Goal: Task Accomplishment & Management: Complete application form

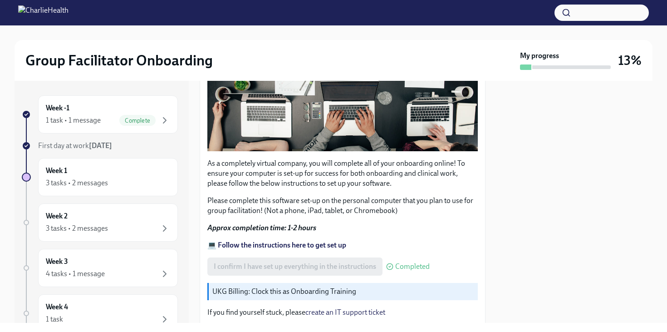
scroll to position [291, 0]
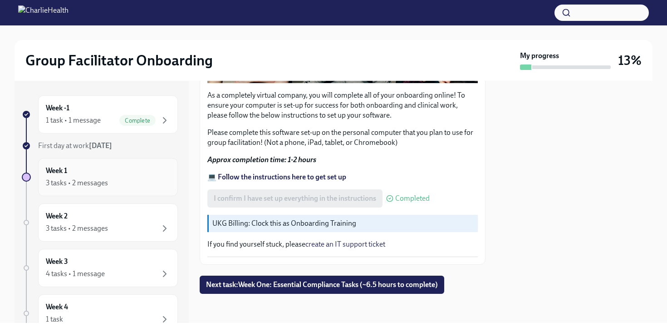
click at [109, 173] on div "Week 1 3 tasks • 2 messages" at bounding box center [108, 177] width 124 height 23
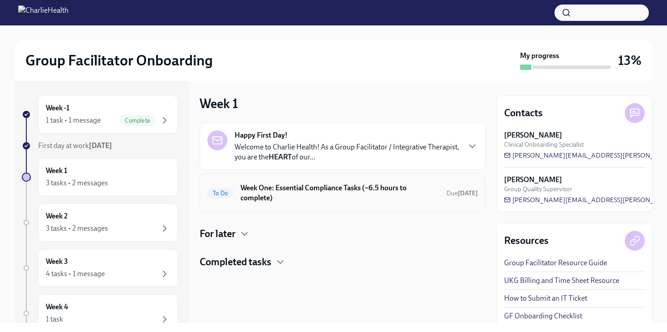
click at [310, 184] on h6 "Week One: Essential Compliance Tasks (~6.5 hours to complete)" at bounding box center [339, 193] width 199 height 20
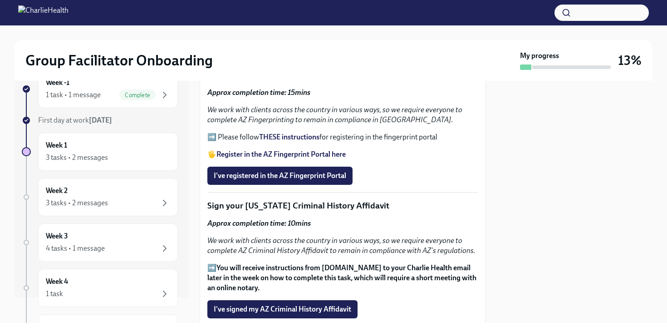
scroll to position [1071, 0]
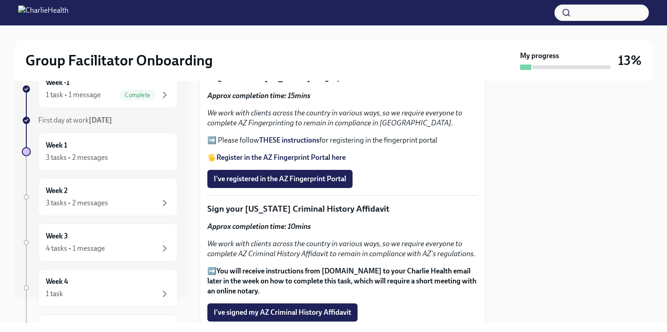
click at [277, 136] on strong "THESE instructions" at bounding box center [289, 140] width 60 height 9
click at [269, 174] on span "I've registered in the AZ Fingerprint Portal" at bounding box center [280, 178] width 132 height 9
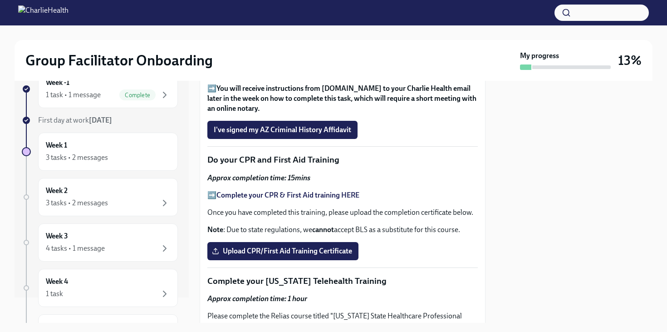
scroll to position [1256, 0]
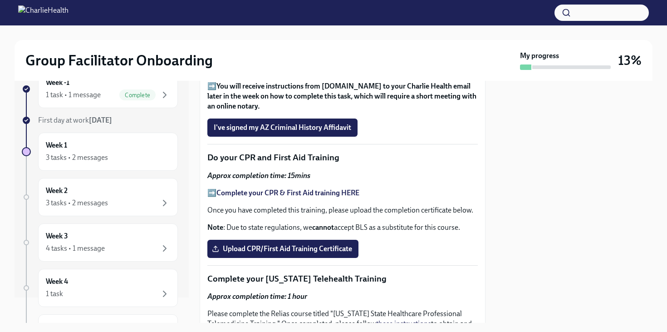
click at [252, 188] on strong "Complete your CPR & First Aid training HERE" at bounding box center [287, 192] width 143 height 9
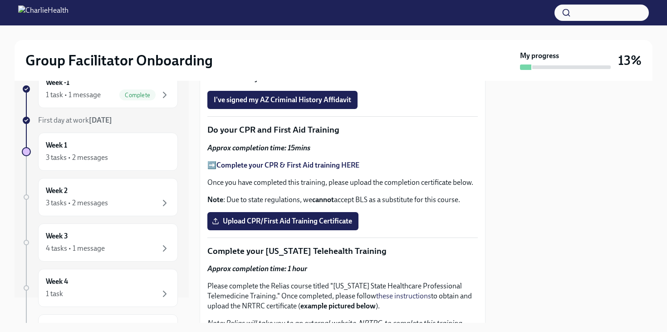
scroll to position [1294, 0]
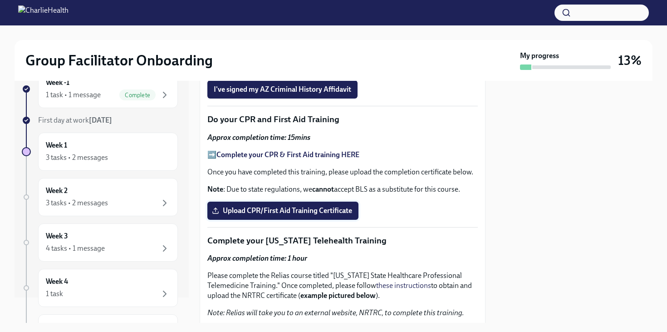
click at [257, 206] on span "Upload CPR/First Aid Training Certificate" at bounding box center [283, 210] width 138 height 9
click at [0, 0] on input "Upload CPR/First Aid Training Certificate" at bounding box center [0, 0] width 0 height 0
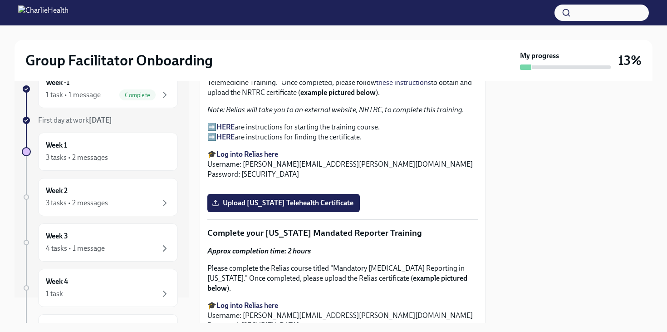
scroll to position [1499, 0]
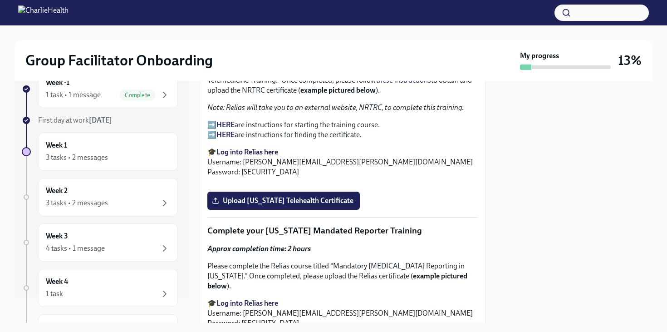
click at [225, 120] on strong "HERE" at bounding box center [225, 124] width 18 height 9
click at [220, 130] on strong "HERE" at bounding box center [225, 134] width 18 height 9
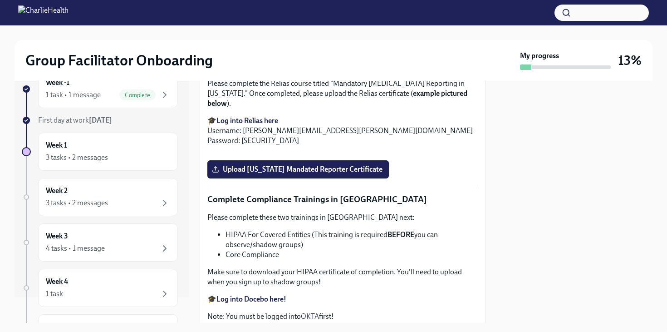
scroll to position [1685, 0]
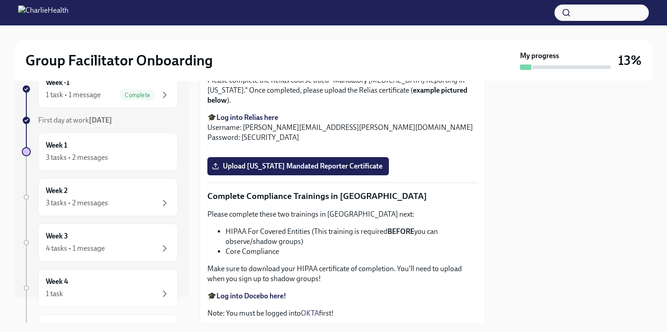
click at [241, 20] on span "Upload Washington Telehealth Certificate" at bounding box center [284, 14] width 140 height 9
click at [0, 0] on input "Upload Washington Telehealth Certificate" at bounding box center [0, 0] width 0 height 0
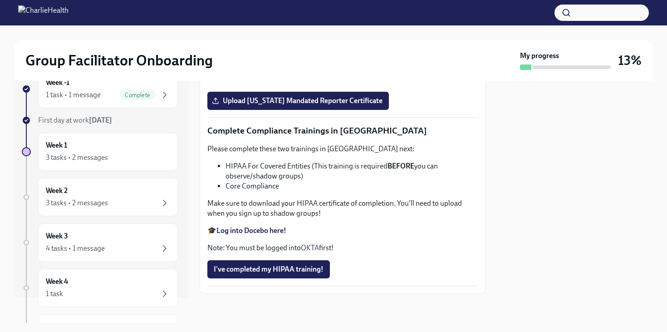
scroll to position [2089, 0]
click at [281, 105] on span "Upload Pennsylvania Mandated Reporter Certificate" at bounding box center [298, 100] width 169 height 9
click at [0, 0] on input "Upload Pennsylvania Mandated Reporter Certificate" at bounding box center [0, 0] width 0 height 0
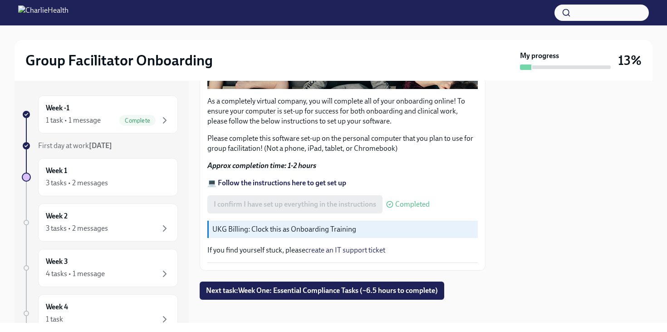
scroll to position [291, 0]
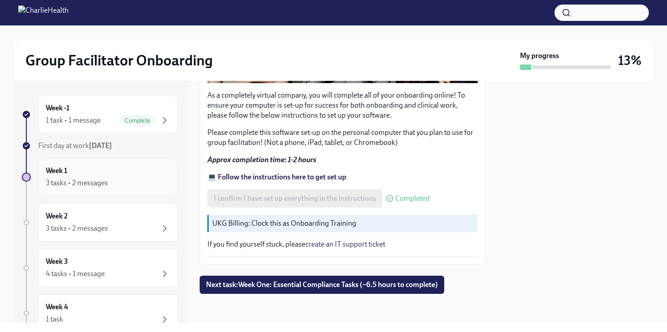
click at [127, 176] on div "Week 1 3 tasks • 2 messages" at bounding box center [108, 177] width 124 height 23
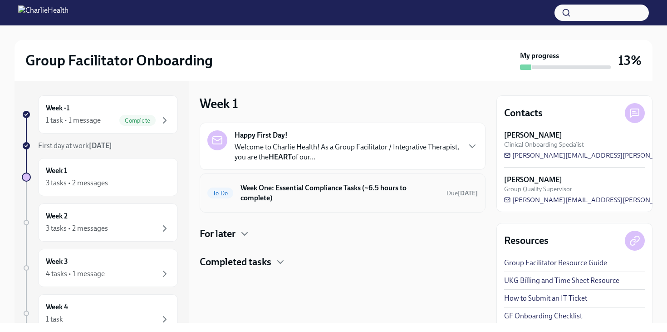
click at [302, 191] on h6 "Week One: Essential Compliance Tasks (~6.5 hours to complete)" at bounding box center [339, 193] width 199 height 20
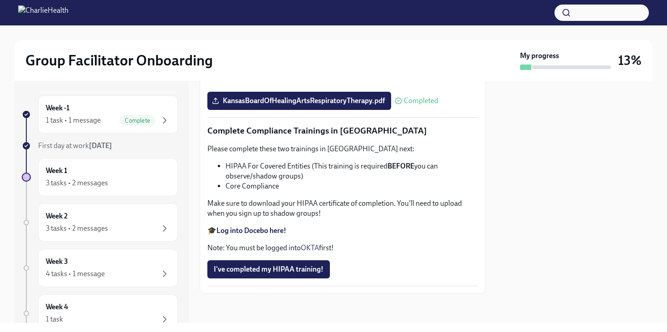
scroll to position [1979, 0]
click at [296, 110] on label "KansasBoardOfHealingArtsRespiratoryTherapy.pdf" at bounding box center [299, 101] width 184 height 18
click at [0, 0] on input "KansasBoardOfHealingArtsRespiratoryTherapy.pdf" at bounding box center [0, 0] width 0 height 0
click at [260, 105] on span "KansasBoardOfHealingArtsRespiratoryTherapy.pdf" at bounding box center [299, 100] width 171 height 9
click at [0, 0] on input "KansasBoardOfHealingArtsRespiratoryTherapy.pdf" at bounding box center [0, 0] width 0 height 0
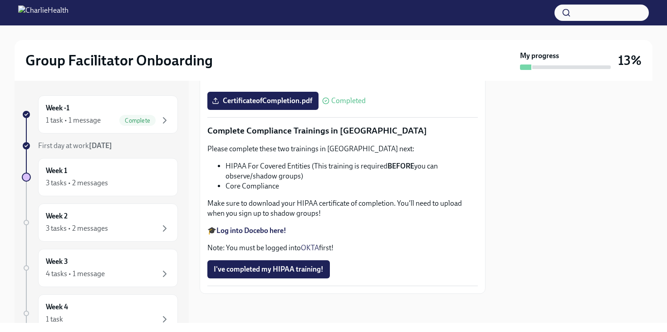
scroll to position [2148, 0]
click at [122, 215] on div "Week 2 3 tasks • 2 messages" at bounding box center [108, 222] width 124 height 23
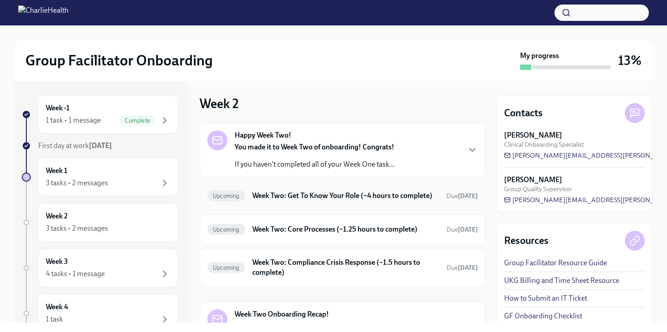
click at [307, 191] on h6 "Week Two: Get To Know Your Role (~4 hours to complete)" at bounding box center [345, 196] width 187 height 10
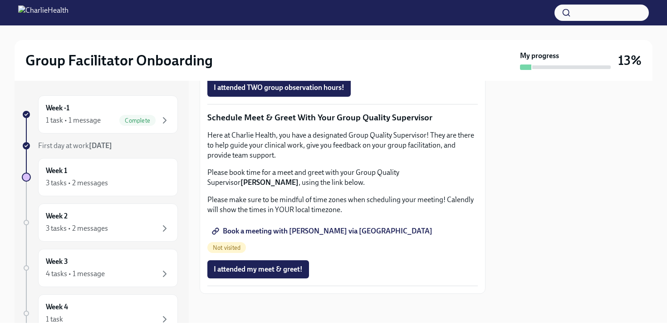
scroll to position [882, 0]
click at [114, 272] on div "4 tasks • 1 message" at bounding box center [108, 273] width 124 height 11
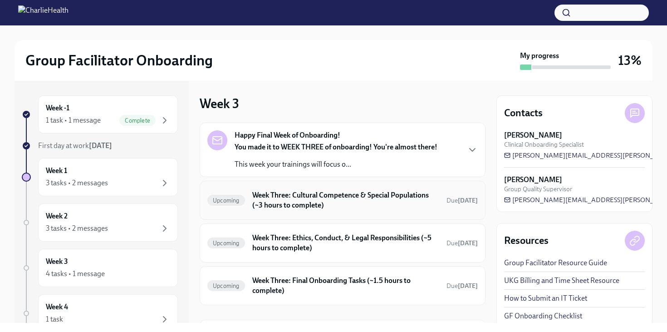
click at [310, 193] on h6 "Week Three: Cultural Competence & Special Populations (~3 hours to complete)" at bounding box center [345, 200] width 187 height 20
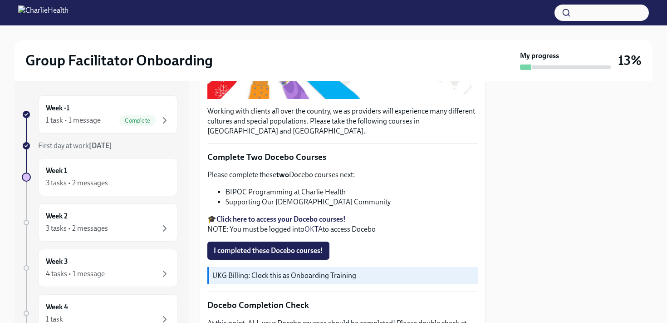
scroll to position [233, 0]
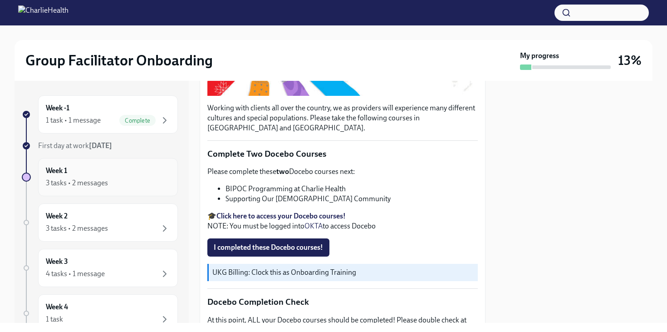
click at [118, 165] on div "Week 1 3 tasks • 2 messages" at bounding box center [108, 177] width 140 height 38
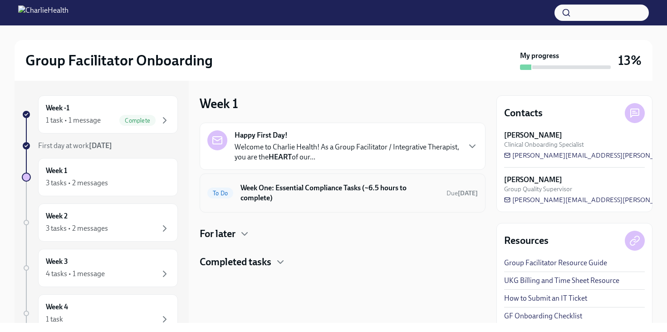
click at [314, 188] on h6 "Week One: Essential Compliance Tasks (~6.5 hours to complete)" at bounding box center [339, 193] width 199 height 20
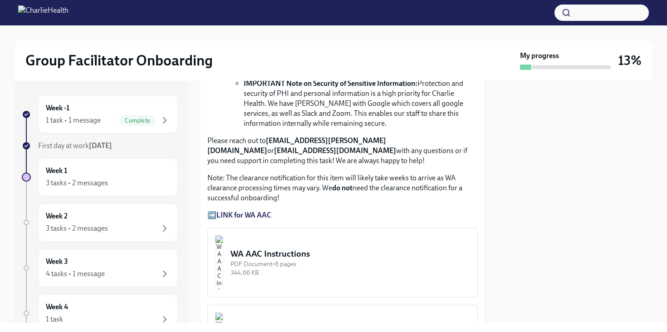
scroll to position [706, 0]
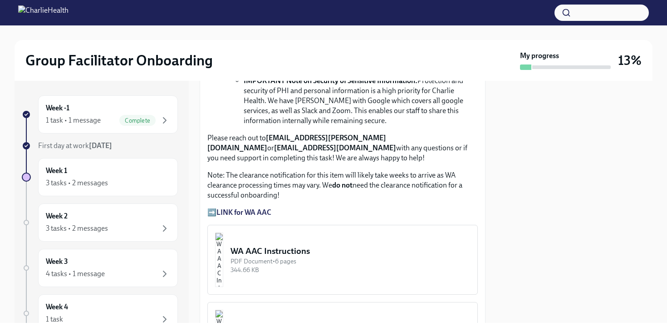
click at [248, 208] on strong "LINK for WA AAC" at bounding box center [243, 212] width 55 height 9
click at [277, 245] on div "WA AAC Instructions" at bounding box center [350, 251] width 240 height 12
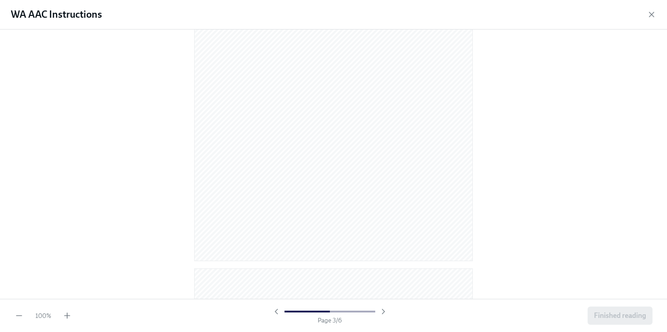
scroll to position [883, 0]
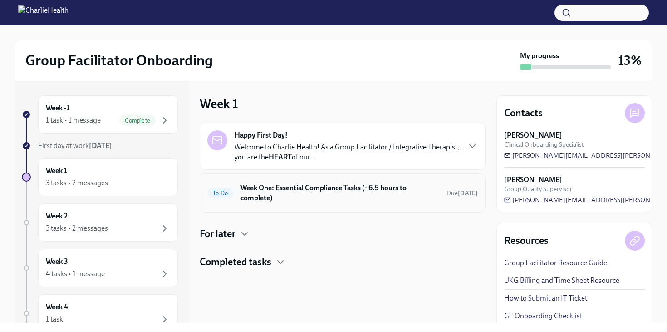
click at [285, 192] on h6 "Week One: Essential Compliance Tasks (~6.5 hours to complete)" at bounding box center [339, 193] width 199 height 20
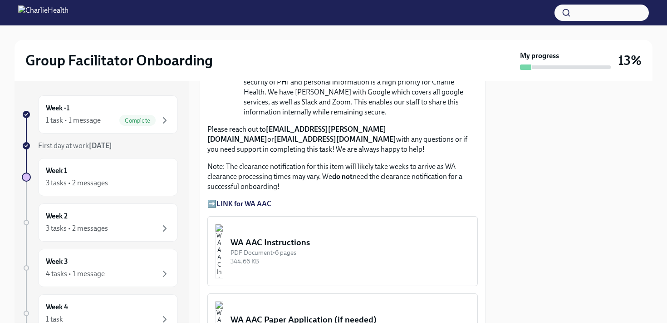
scroll to position [716, 0]
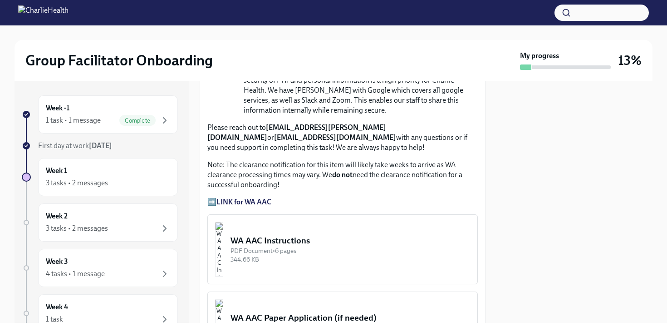
click at [230, 197] on strong "LINK for WA AAC" at bounding box center [243, 201] width 55 height 9
click at [263, 197] on strong "LINK for WA AAC" at bounding box center [243, 201] width 55 height 9
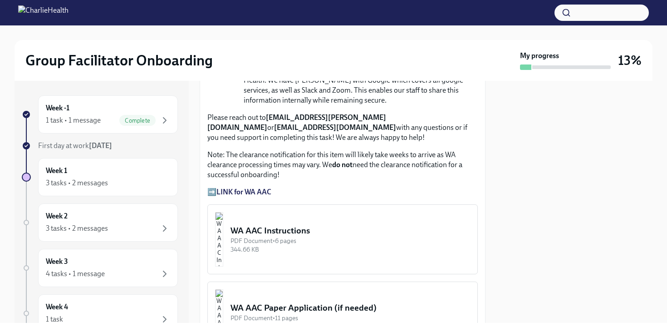
scroll to position [715, 0]
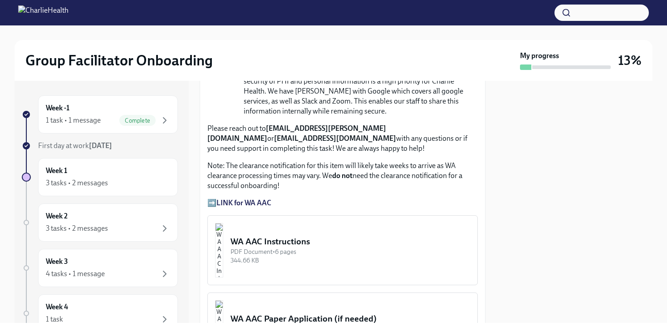
click at [273, 221] on button "WA AAC Instructions PDF Document • 6 pages 344.66 KB" at bounding box center [342, 250] width 270 height 70
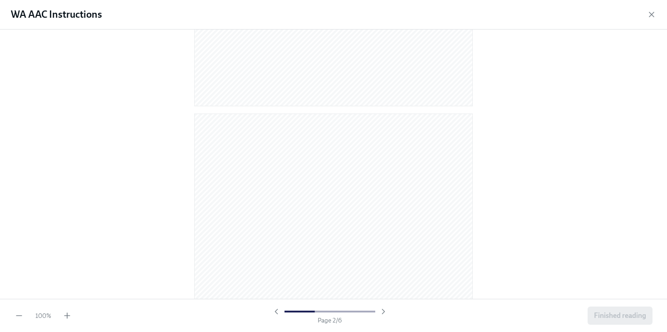
scroll to position [299, 0]
click at [73, 312] on div "40 % Page 3 / 6 Finished reading" at bounding box center [333, 314] width 667 height 33
click at [69, 312] on icon "button" at bounding box center [67, 315] width 9 height 9
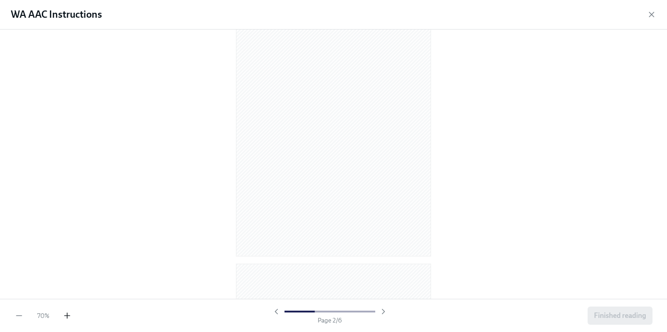
click at [69, 312] on icon "button" at bounding box center [67, 315] width 9 height 9
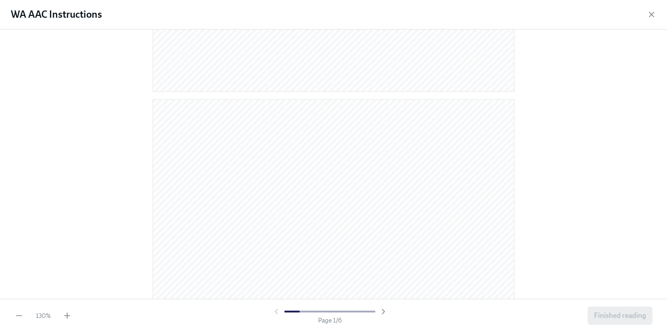
scroll to position [425, 0]
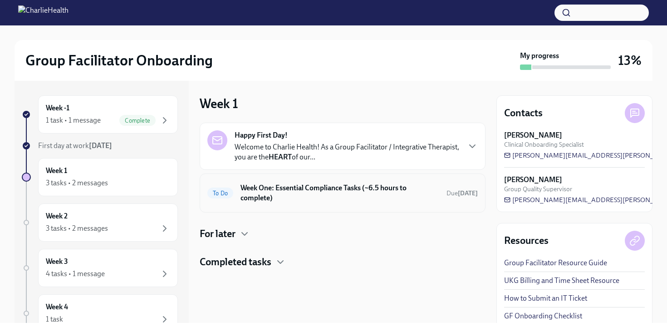
click at [286, 189] on h6 "Week One: Essential Compliance Tasks (~6.5 hours to complete)" at bounding box center [339, 193] width 199 height 20
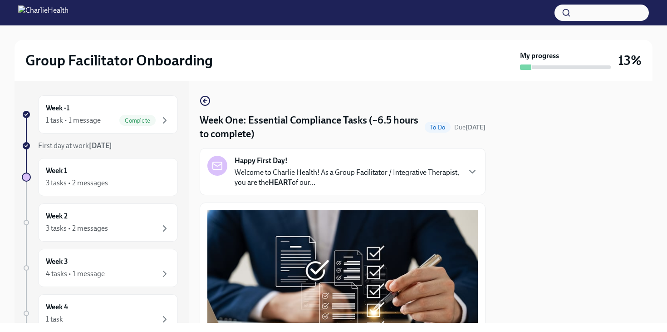
click at [285, 162] on strong "Happy First Day!" at bounding box center [261, 161] width 53 height 10
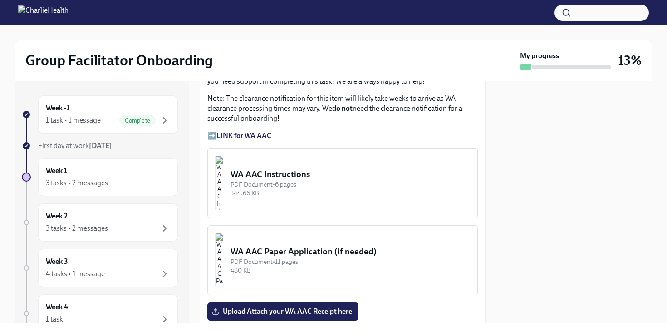
scroll to position [1103, 0]
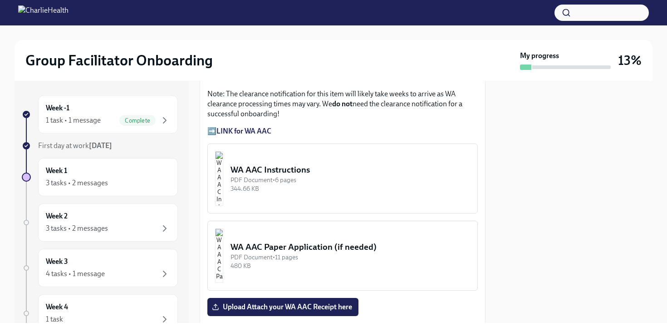
click at [238, 135] on strong "LINK for WA AAC" at bounding box center [243, 131] width 55 height 9
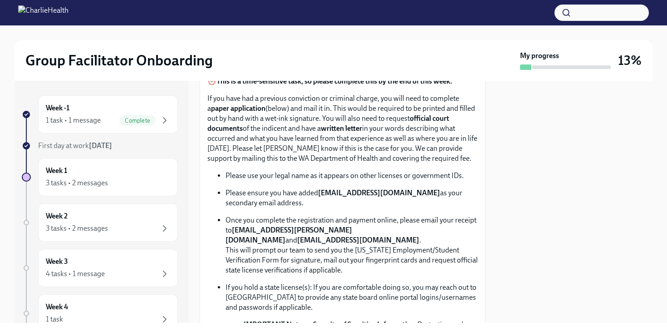
scroll to position [781, 0]
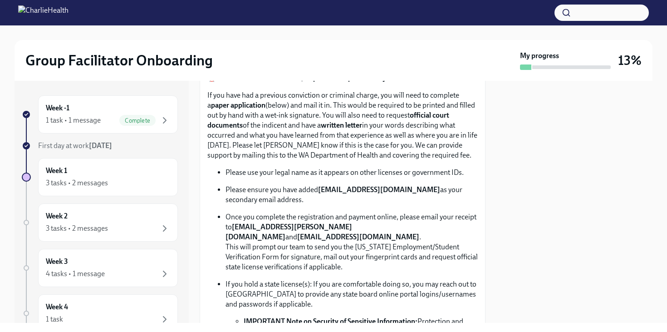
drag, startPoint x: 406, startPoint y: 106, endPoint x: 307, endPoint y: 120, distance: 100.3
click at [307, 66] on p "Below are the step by step instructions on how to complete your [US_STATE] Agen…" at bounding box center [342, 41] width 270 height 50
copy p "[US_STATE] Agency Affiliated Counselor Registration"
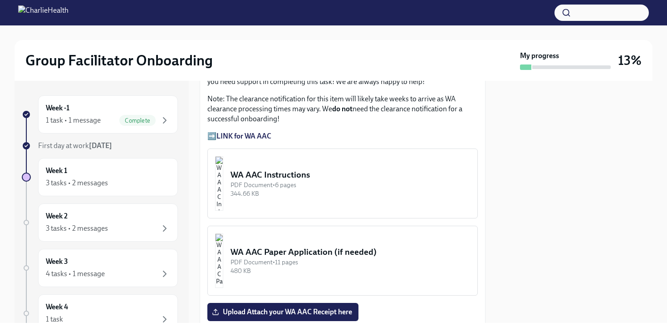
scroll to position [1128, 0]
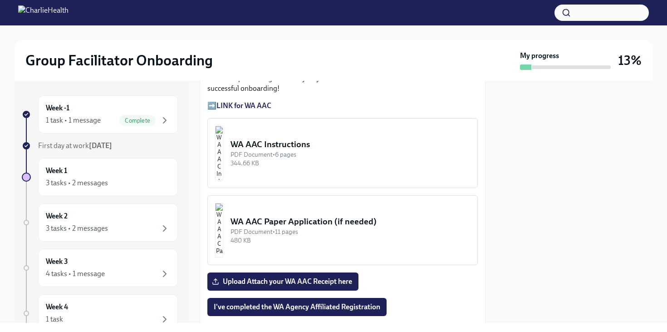
click at [279, 150] on div "WA AAC Instructions" at bounding box center [350, 144] width 240 height 12
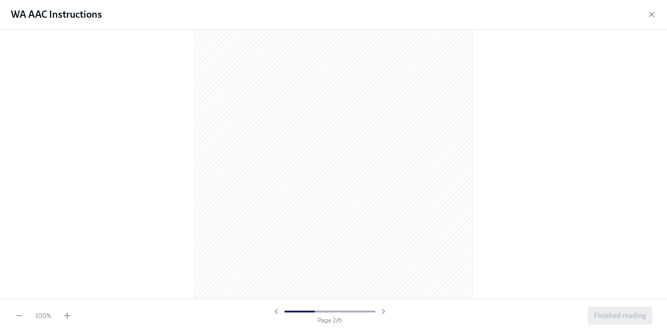
scroll to position [477, 0]
click at [383, 311] on icon "button" at bounding box center [383, 311] width 2 height 5
click at [279, 310] on icon "button" at bounding box center [276, 311] width 9 height 9
click at [66, 316] on icon "button" at bounding box center [67, 315] width 9 height 9
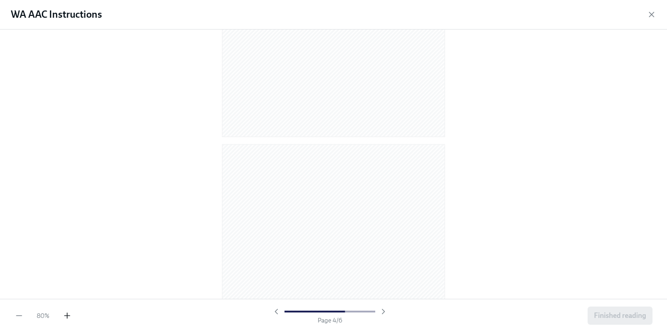
click at [66, 316] on icon "button" at bounding box center [67, 315] width 9 height 9
click at [68, 313] on icon "button" at bounding box center [67, 315] width 9 height 9
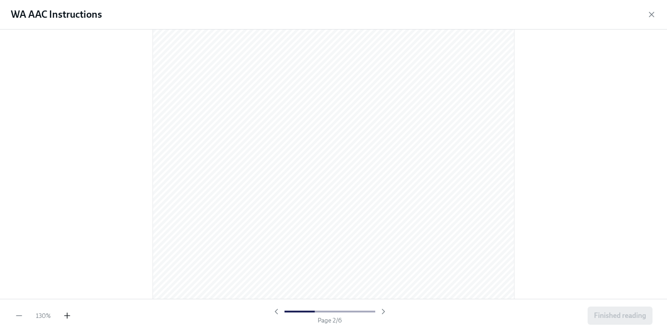
click at [68, 313] on icon "button" at bounding box center [67, 315] width 9 height 9
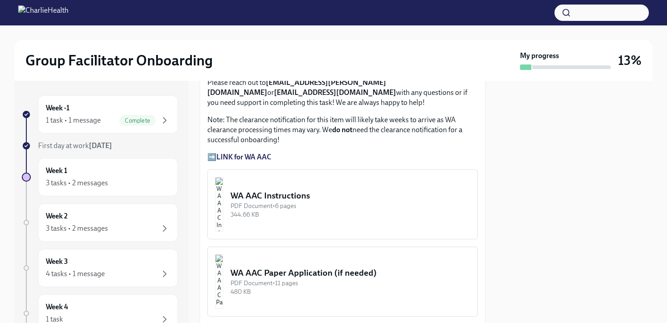
scroll to position [763, 0]
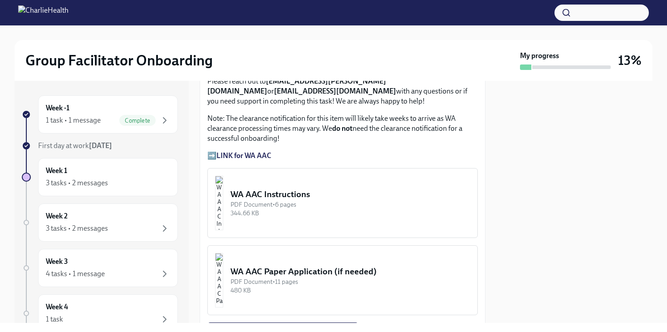
click at [298, 188] on div "WA AAC Instructions" at bounding box center [350, 194] width 240 height 12
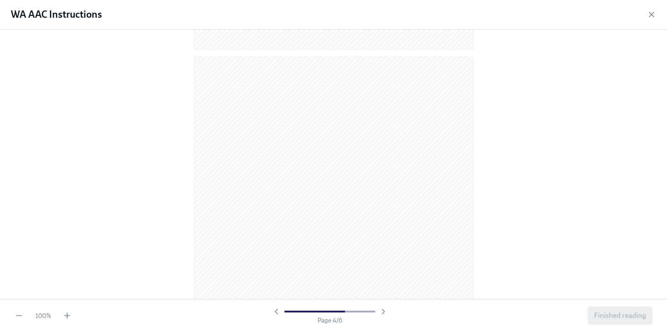
scroll to position [1089, 0]
click at [64, 315] on icon "button" at bounding box center [67, 315] width 9 height 9
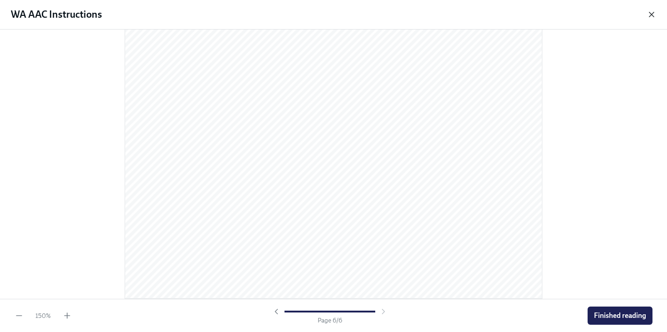
click at [653, 15] on icon "button" at bounding box center [651, 14] width 9 height 9
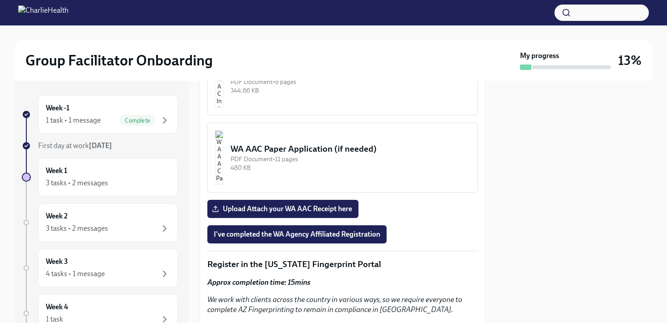
scroll to position [886, 0]
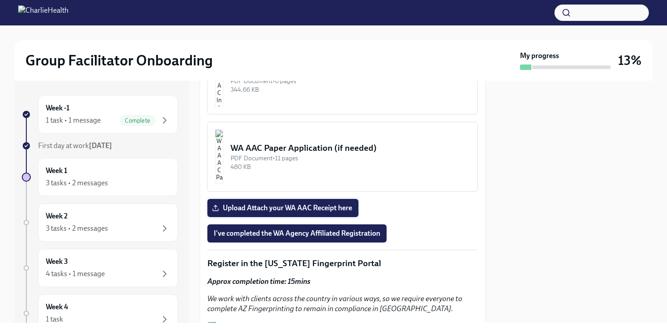
click at [307, 203] on span "Upload Attach your WA AAC Receipt here" at bounding box center [283, 207] width 138 height 9
click at [0, 0] on input "Upload Attach your WA AAC Receipt here" at bounding box center [0, 0] width 0 height 0
click at [335, 224] on button "I've completed the WA Agency Affiliated Registration" at bounding box center [296, 233] width 179 height 18
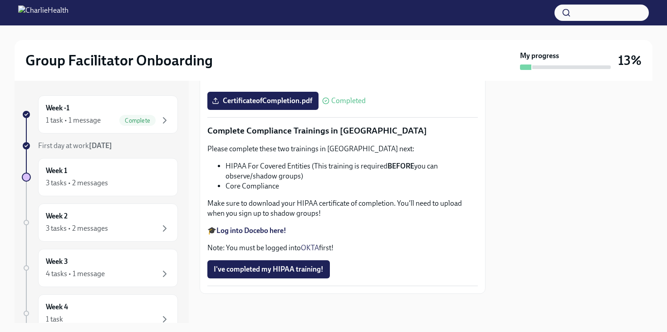
scroll to position [2148, 0]
click at [245, 233] on strong "Log into Docebo here!" at bounding box center [251, 230] width 70 height 9
click at [234, 233] on strong "Log into Docebo here!" at bounding box center [251, 230] width 70 height 9
